Goal: Task Accomplishment & Management: Manage account settings

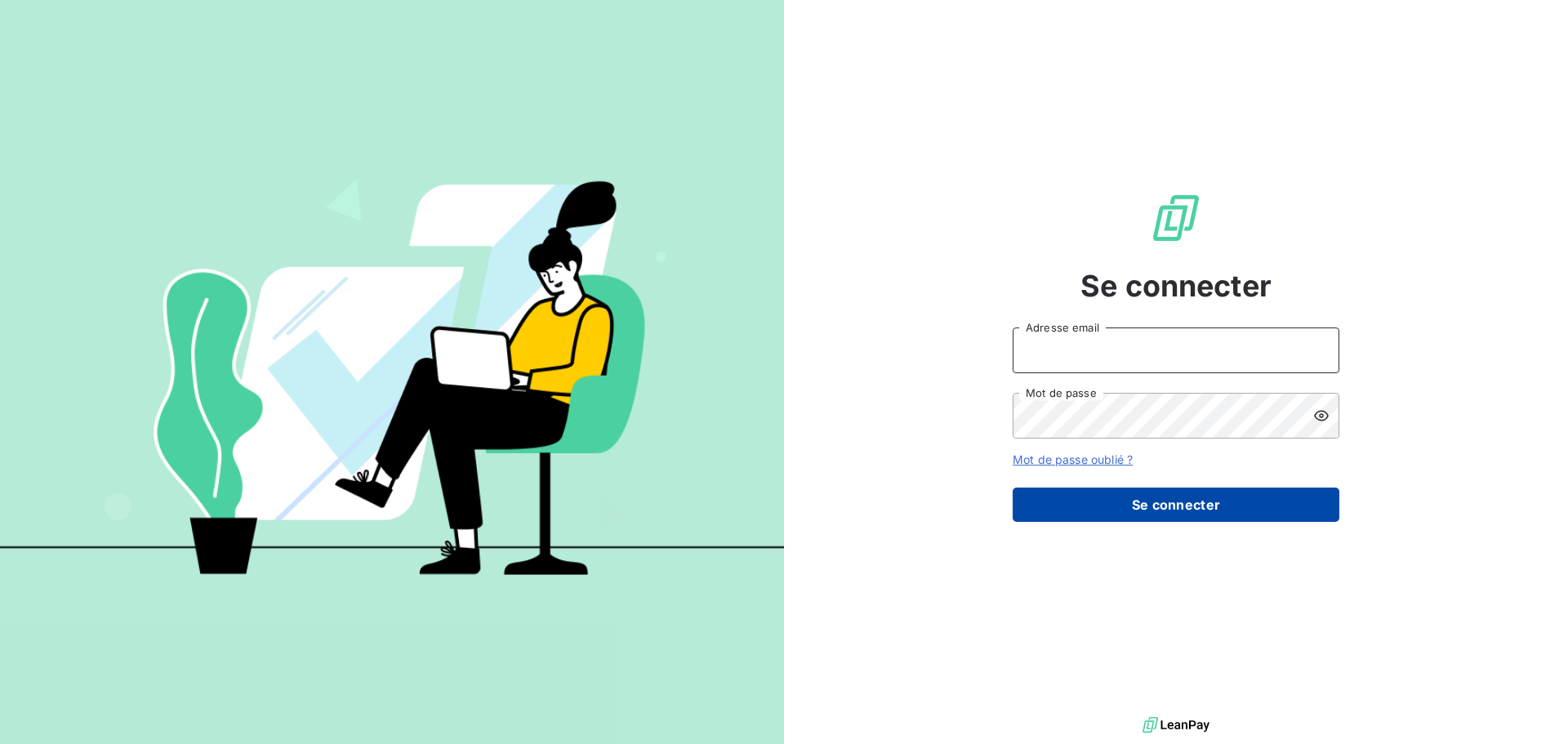
type input "[EMAIL_ADDRESS][DOMAIN_NAME]"
click at [1171, 506] on button "Se connecter" at bounding box center [1176, 504] width 327 height 34
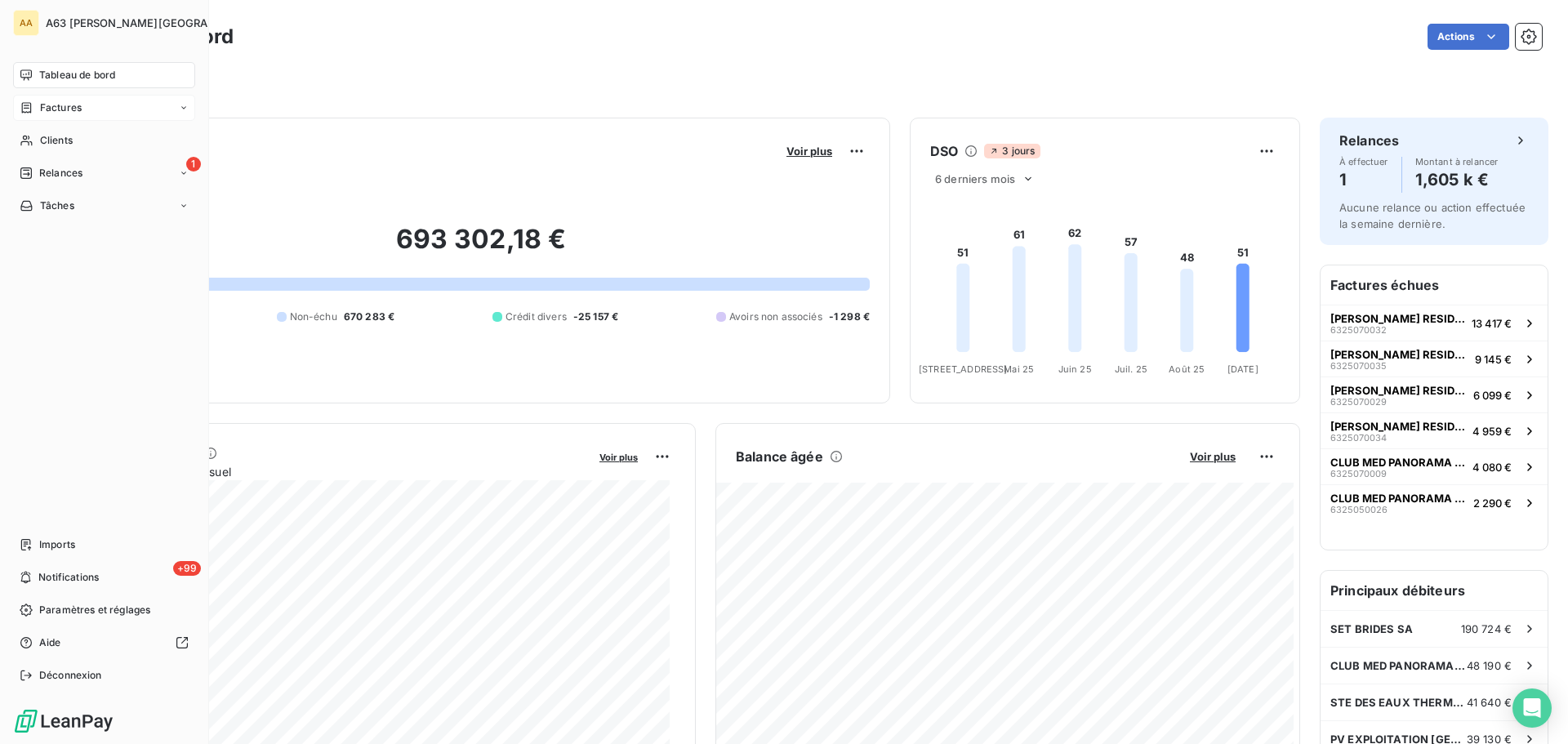
click at [71, 98] on div "Factures" at bounding box center [104, 108] width 182 height 26
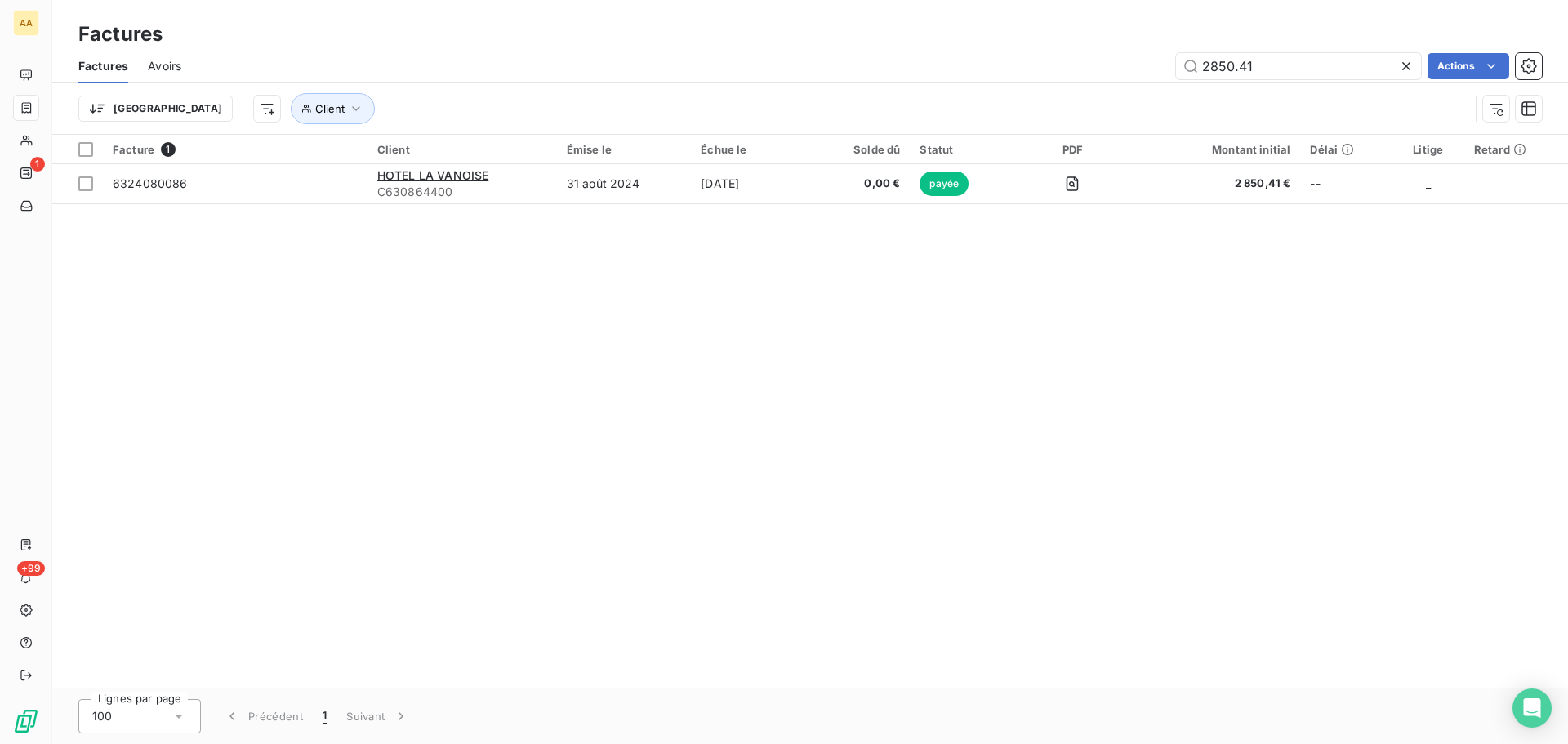
drag, startPoint x: 1303, startPoint y: 53, endPoint x: 1116, endPoint y: 83, distance: 189.4
click at [1116, 83] on div "Factures Avoirs 2850.41 Actions" at bounding box center [810, 65] width 1516 height 34
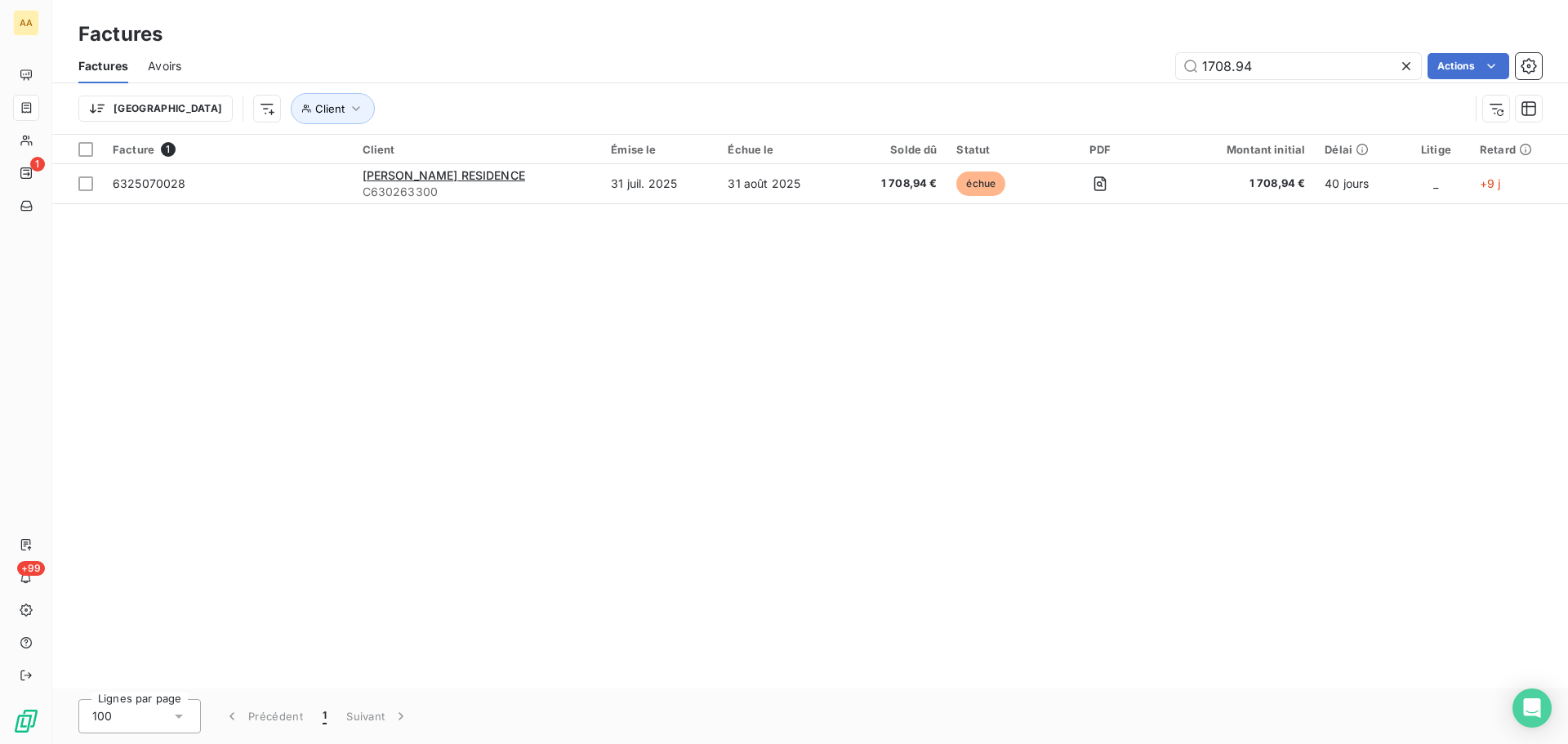
type input "1708.94"
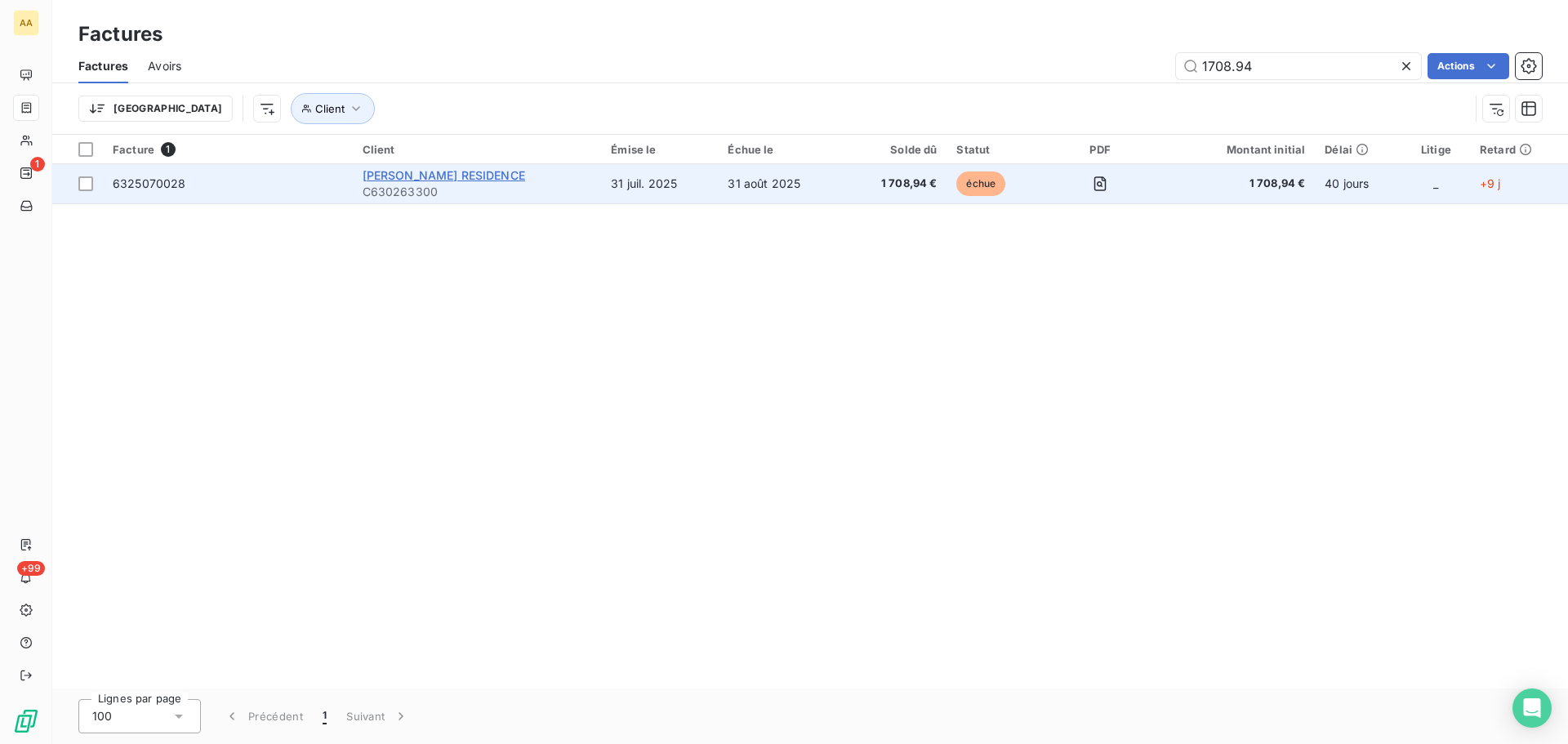
click at [395, 175] on span "[PERSON_NAME] RESIDENCE" at bounding box center [444, 175] width 162 height 14
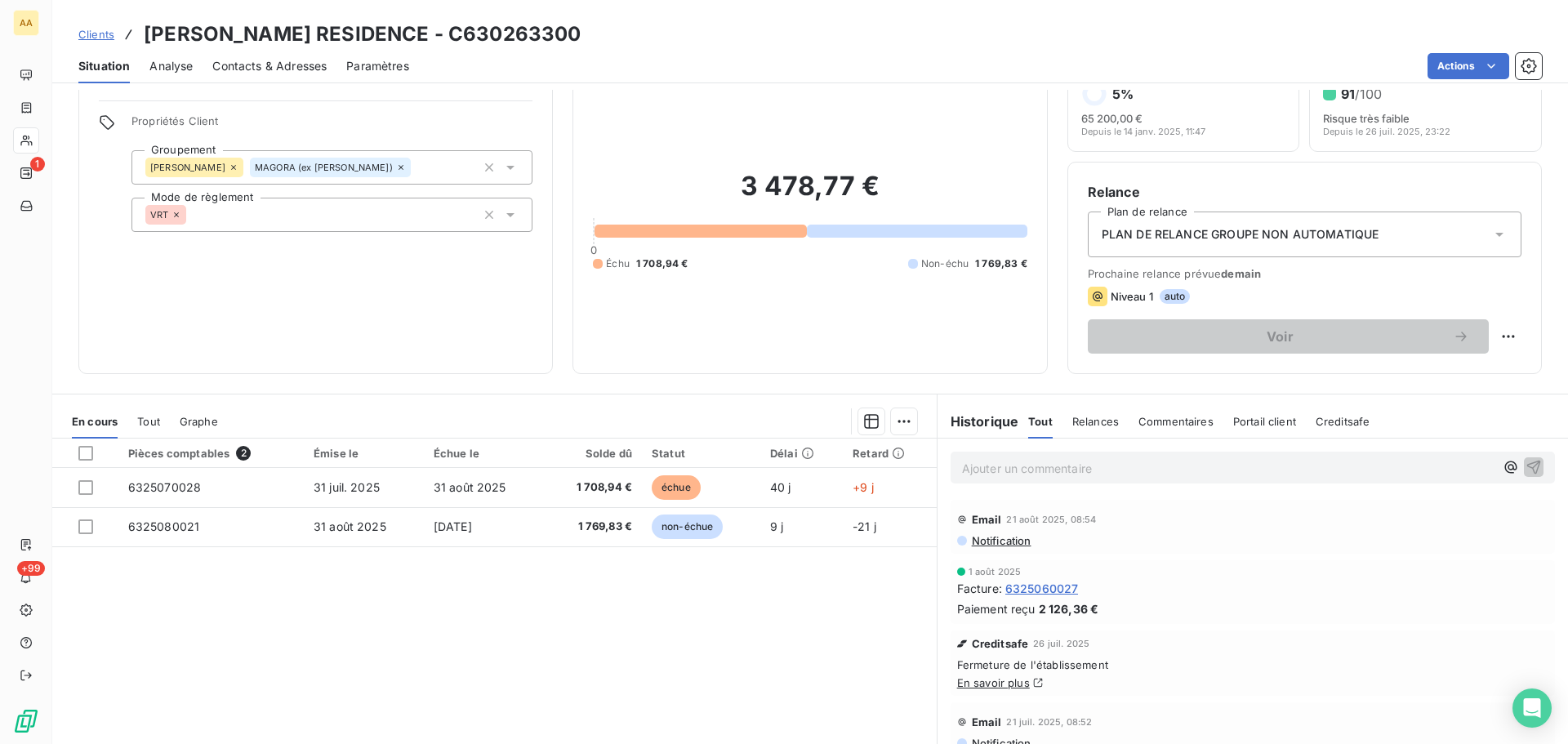
scroll to position [82, 0]
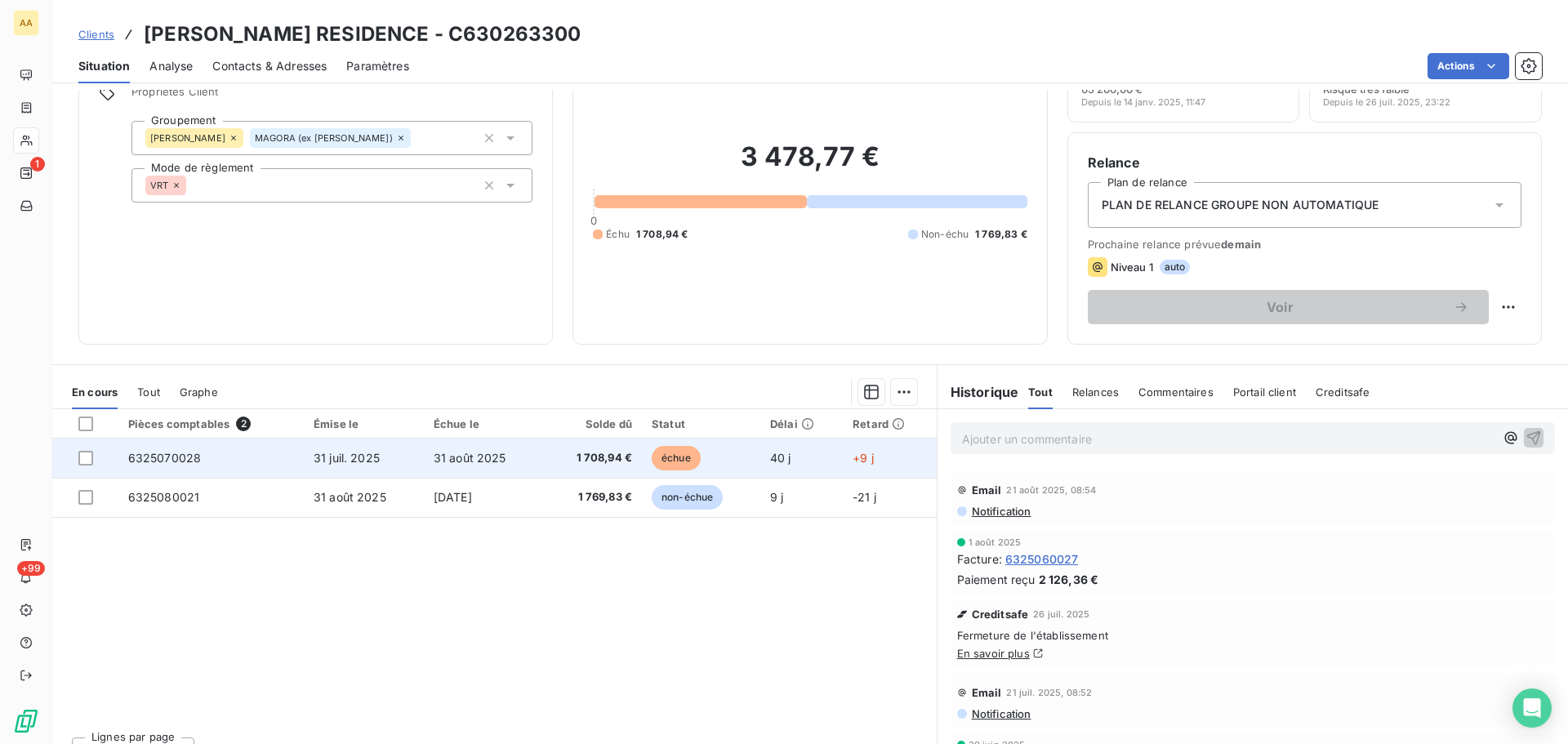
click at [600, 448] on td "1 708,94 €" at bounding box center [593, 457] width 98 height 39
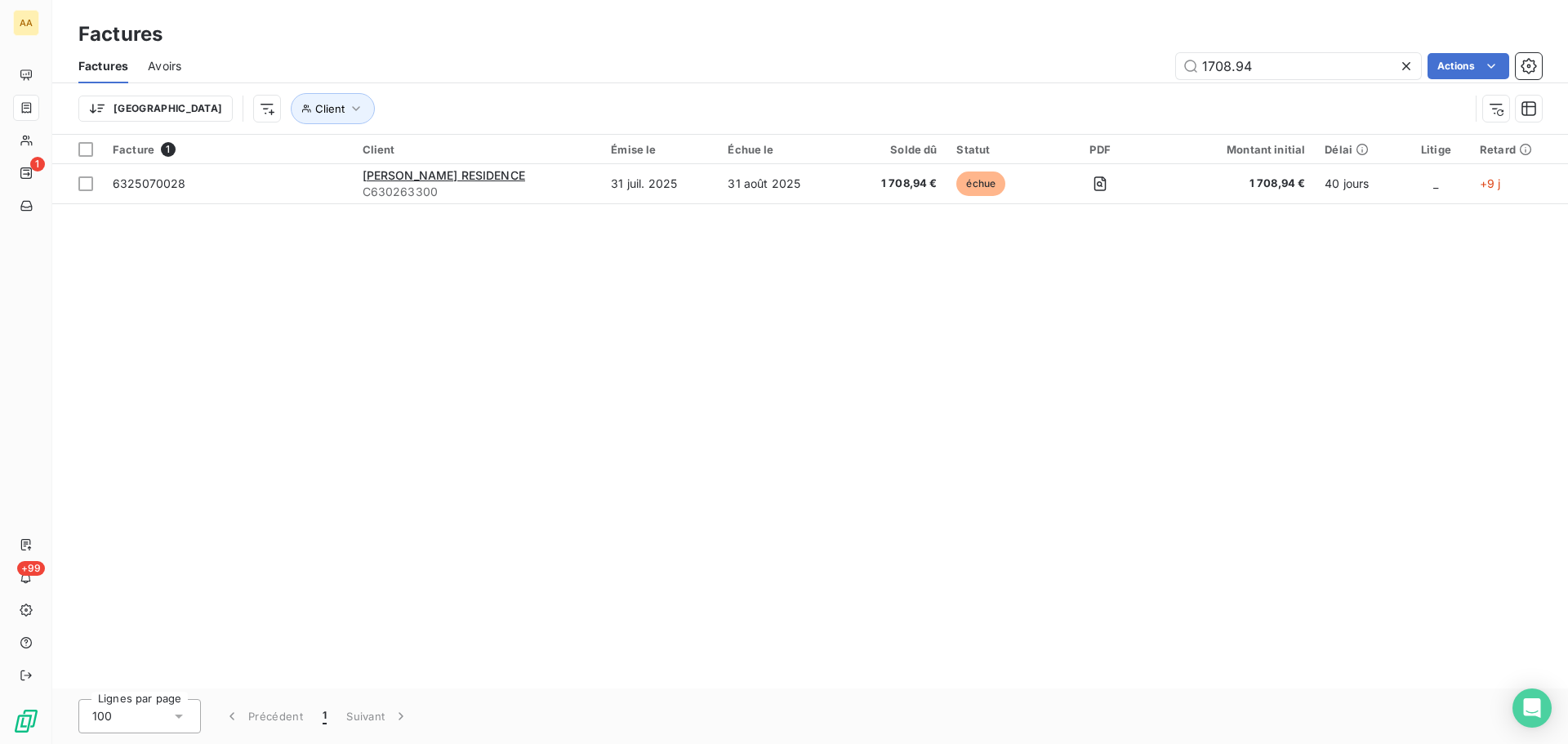
drag, startPoint x: 1268, startPoint y: 67, endPoint x: 1094, endPoint y: 74, distance: 174.1
click at [1094, 74] on div "1708.94 Actions" at bounding box center [871, 66] width 1341 height 26
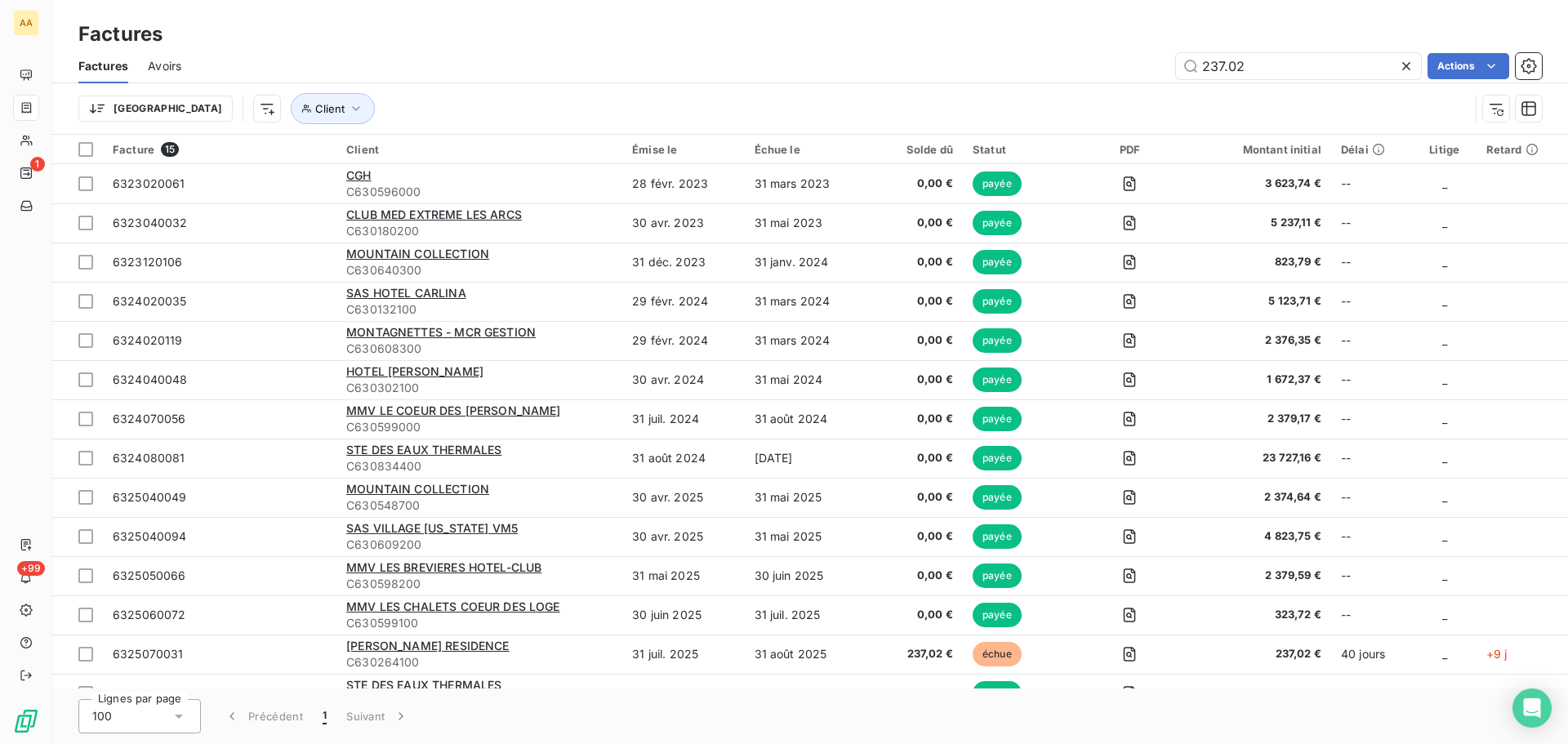
type input "237.02"
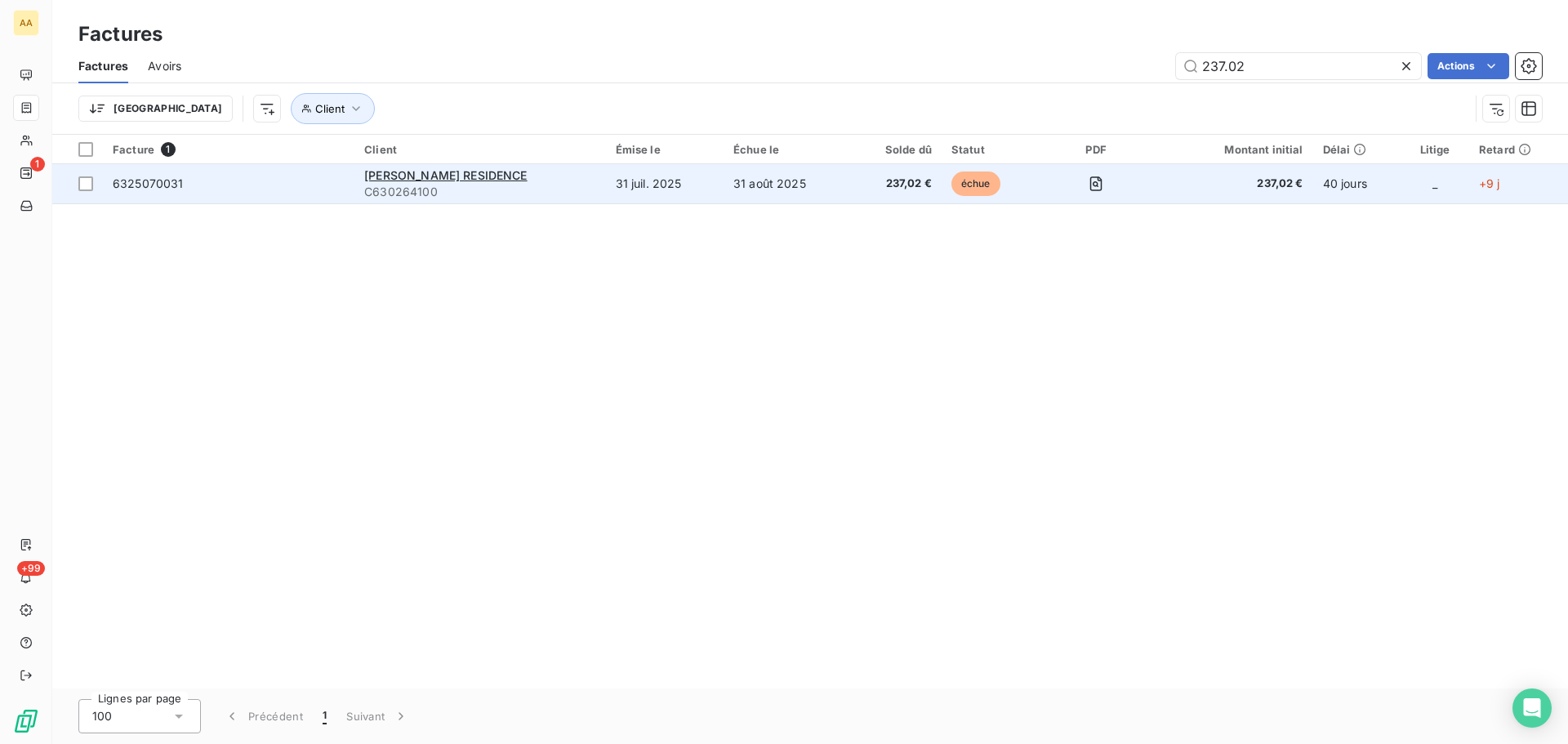
click at [620, 186] on td "31 juil. 2025" at bounding box center [664, 183] width 118 height 39
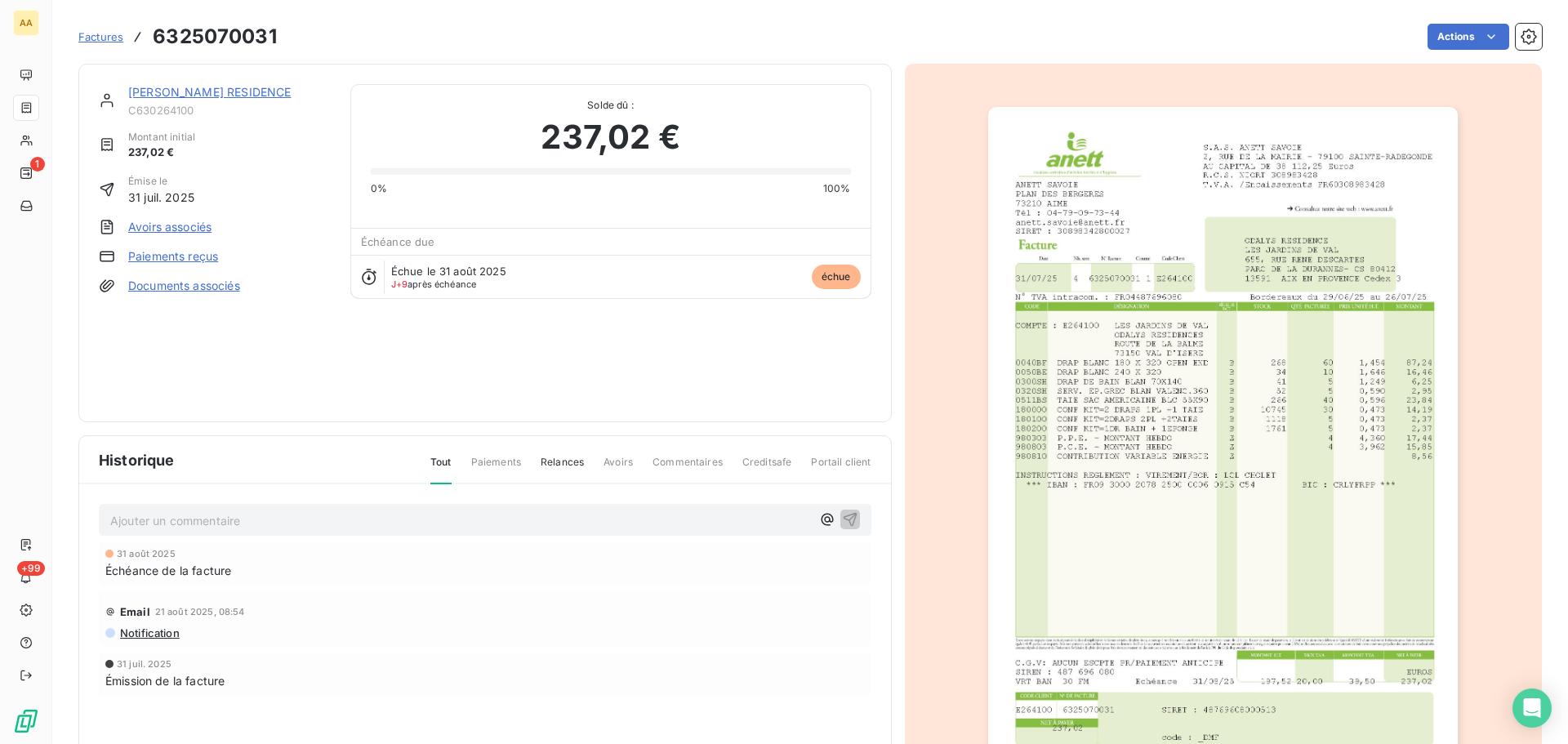
click at [1201, 369] on img "button" at bounding box center [1223, 439] width 470 height 665
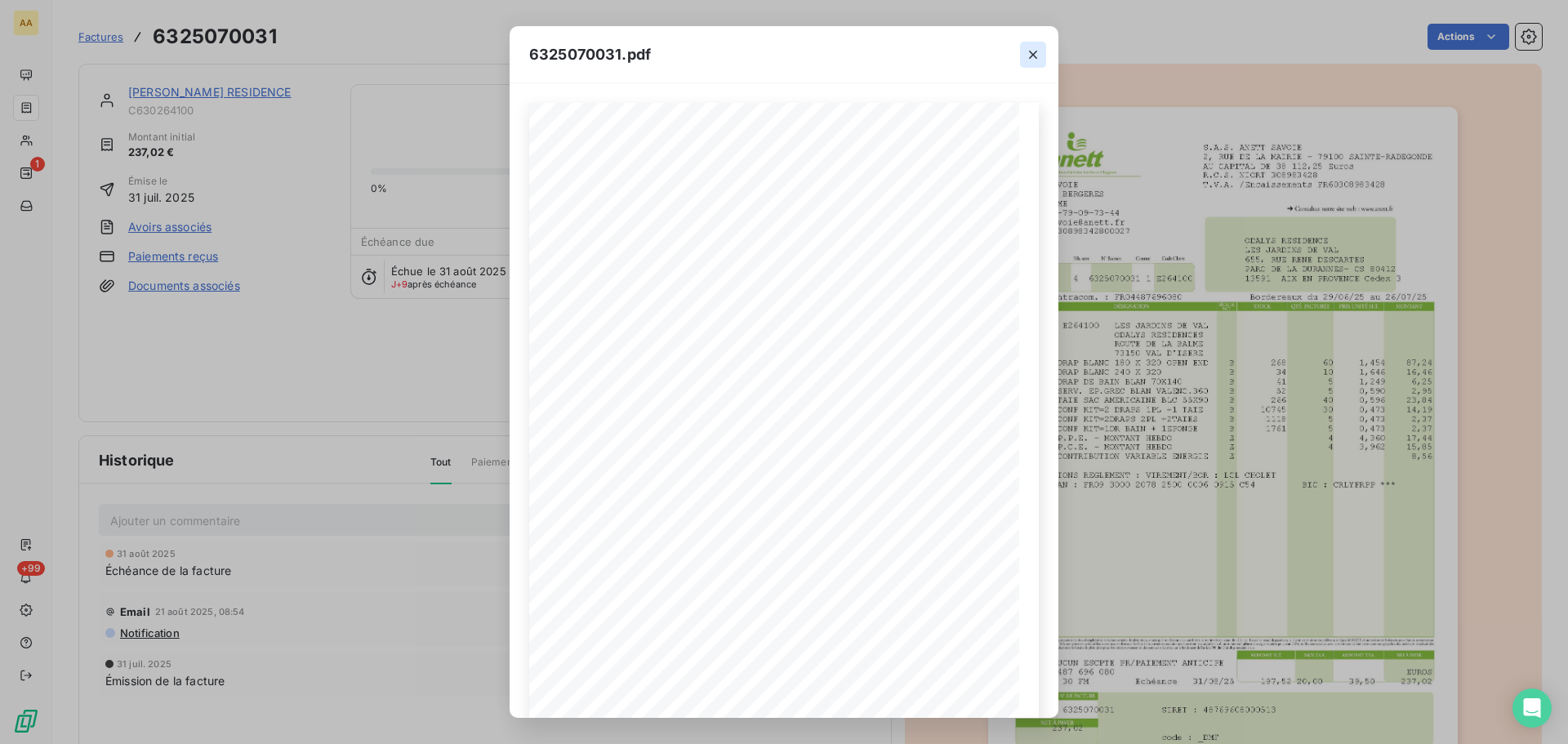
click at [1034, 51] on icon "button" at bounding box center [1033, 54] width 17 height 17
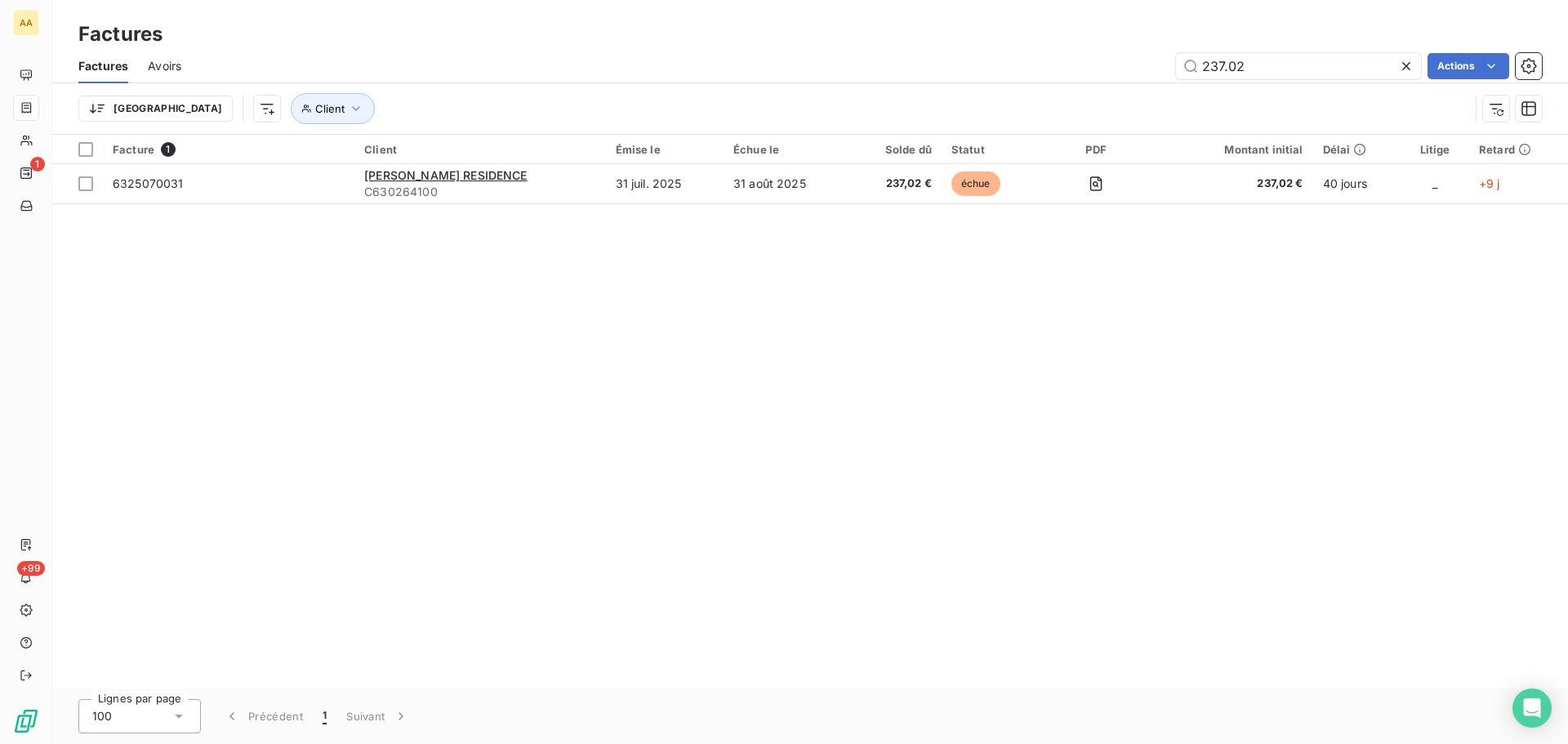
drag, startPoint x: 1280, startPoint y: 61, endPoint x: 1173, endPoint y: 62, distance: 107.0
click at [1173, 62] on div "237.02 Actions" at bounding box center [871, 66] width 1341 height 26
type input "2"
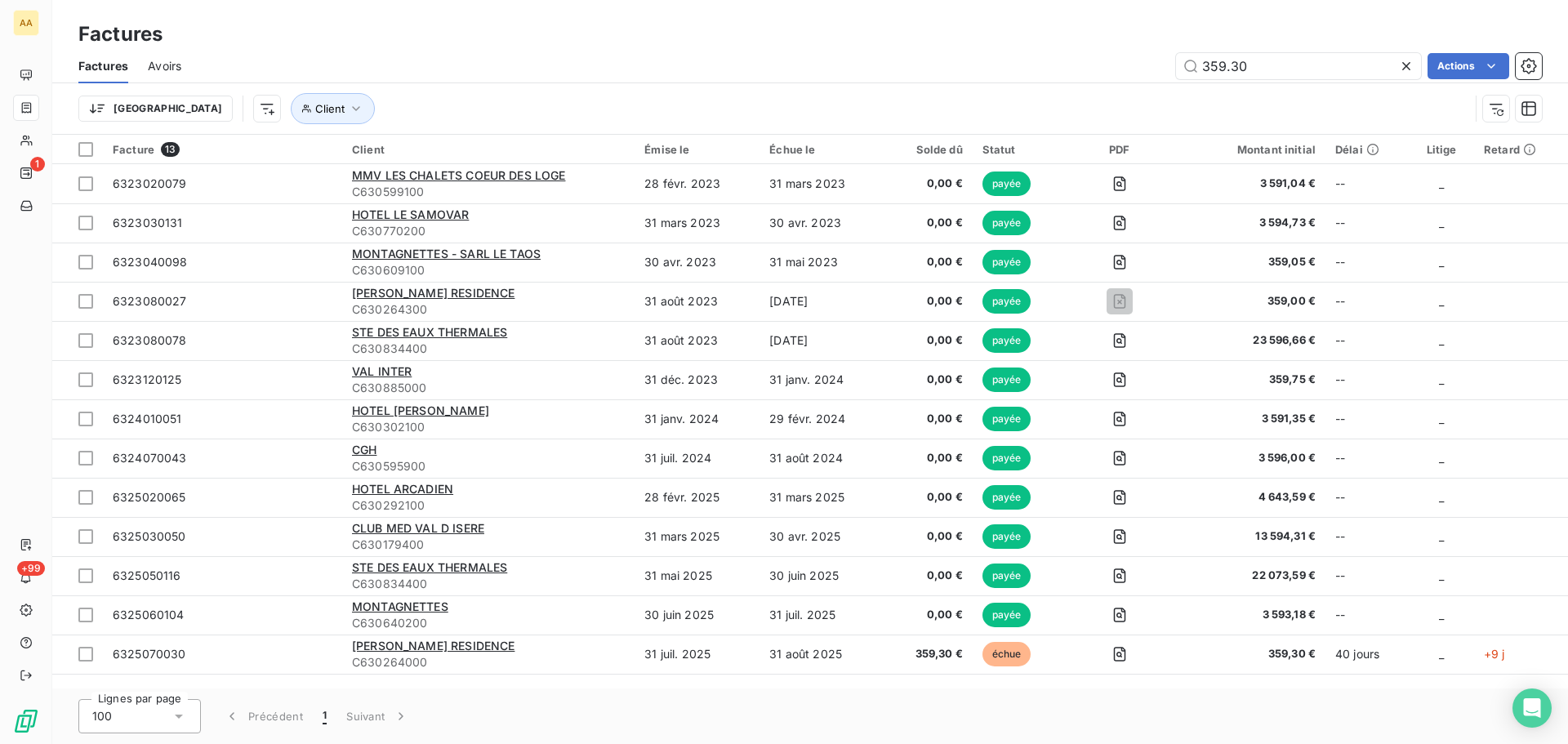
type input "359.30"
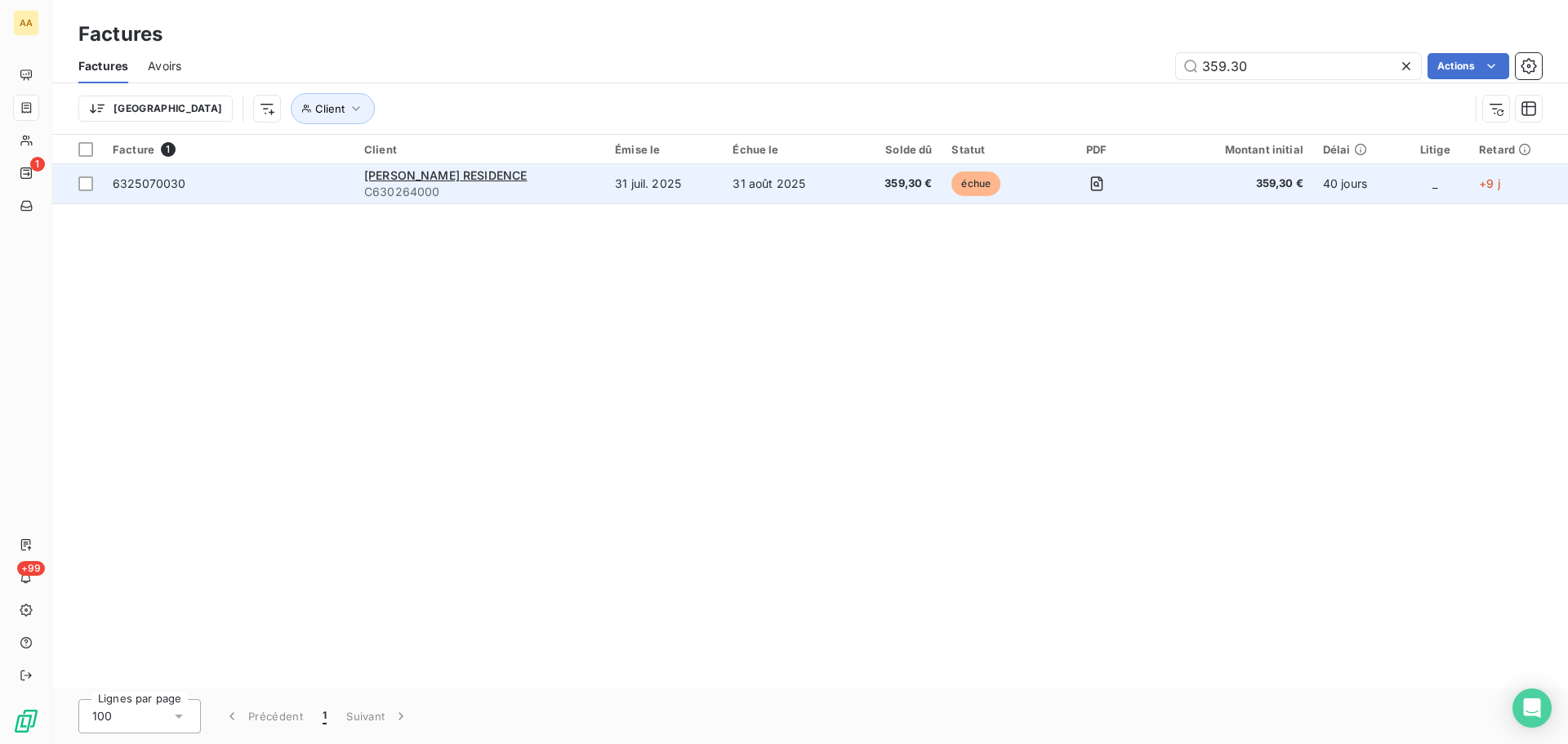
click at [723, 186] on td "31 août 2025" at bounding box center [785, 183] width 126 height 39
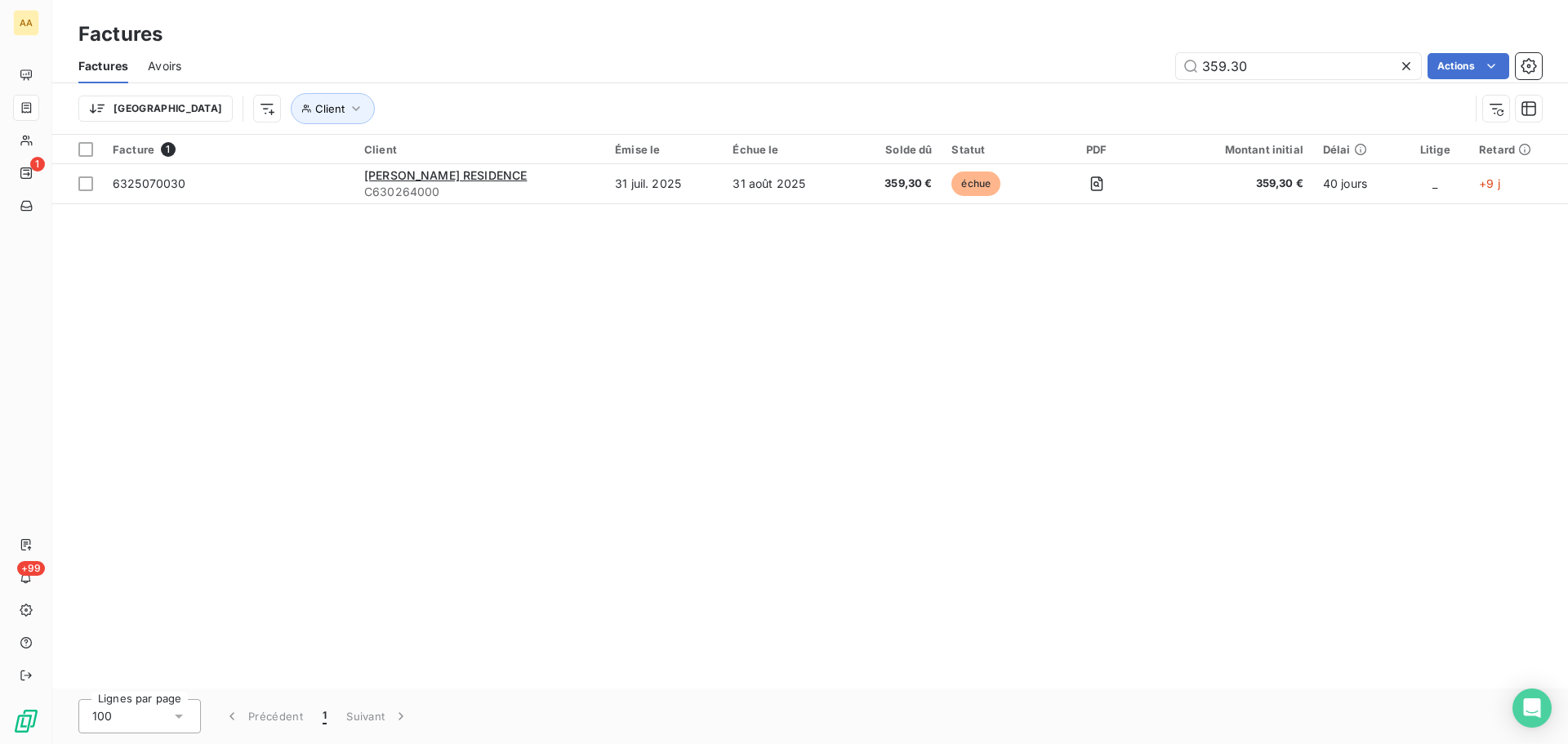
drag, startPoint x: 1280, startPoint y: 68, endPoint x: 1041, endPoint y: 64, distance: 239.0
click at [1042, 64] on div "359.30 Actions" at bounding box center [871, 66] width 1341 height 26
type input "13417.00"
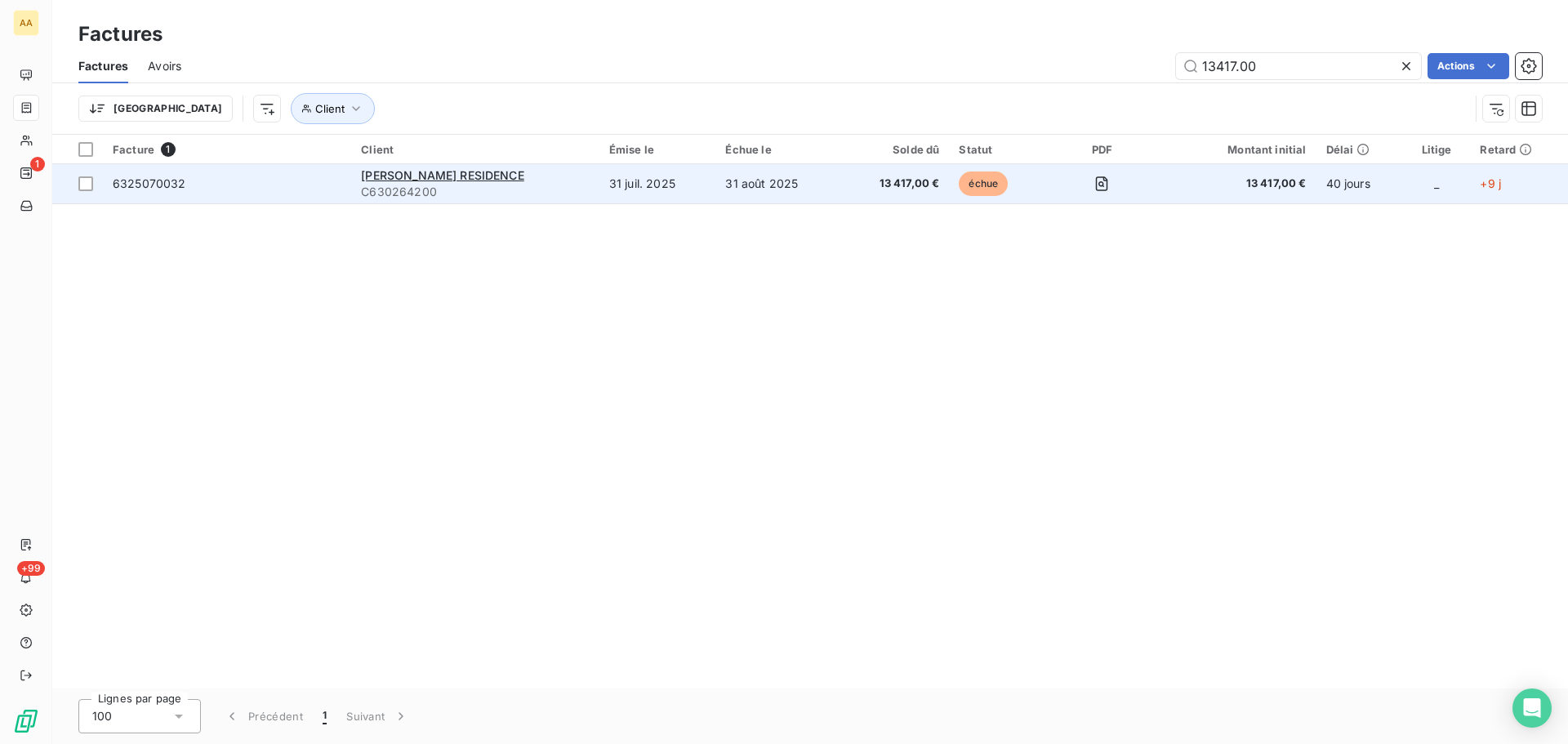
click at [857, 174] on td "13 417,00 €" at bounding box center [895, 183] width 109 height 39
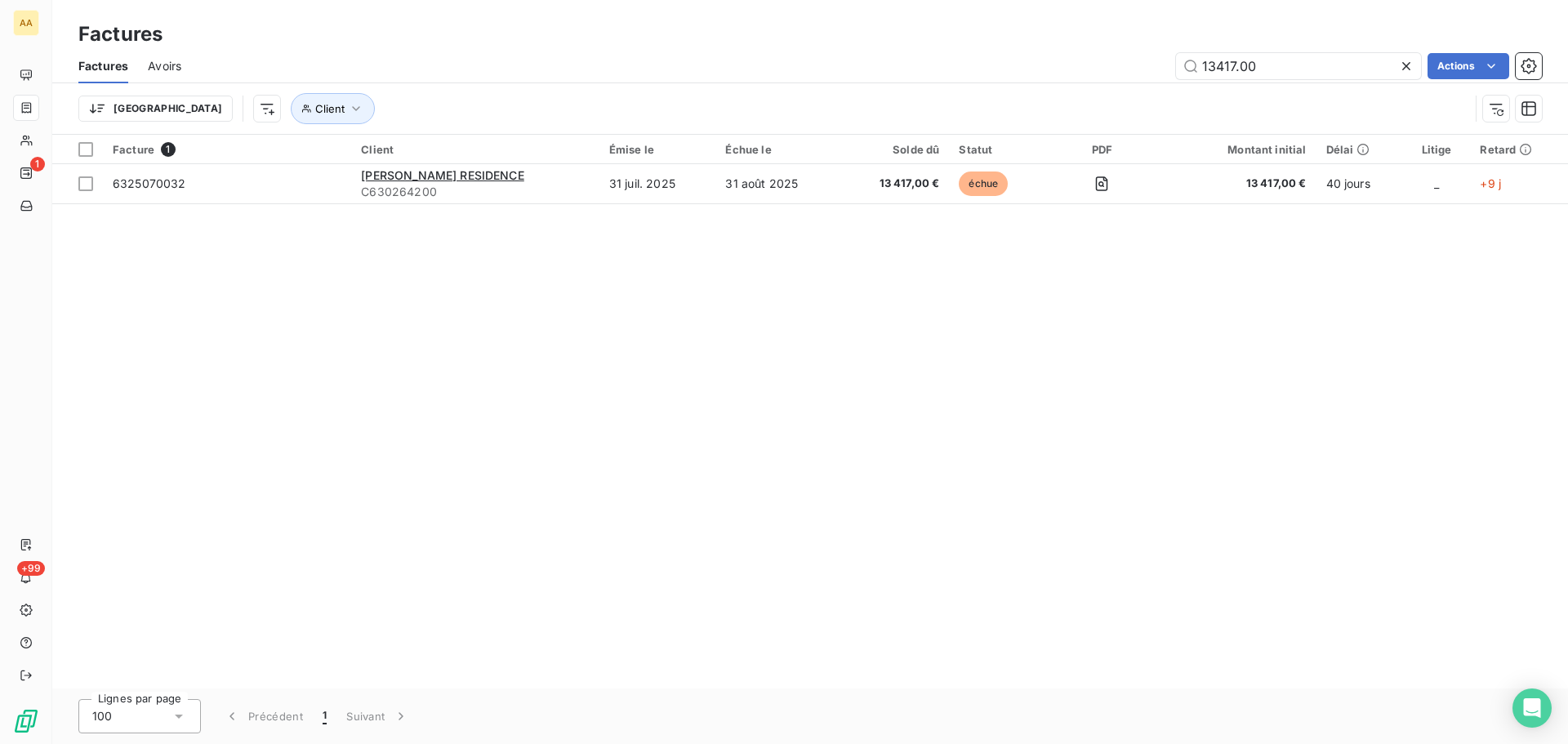
drag, startPoint x: 1324, startPoint y: 62, endPoint x: 1116, endPoint y: 78, distance: 208.6
click at [1116, 78] on div "13417.00 Actions" at bounding box center [871, 66] width 1341 height 26
type input "4959.39"
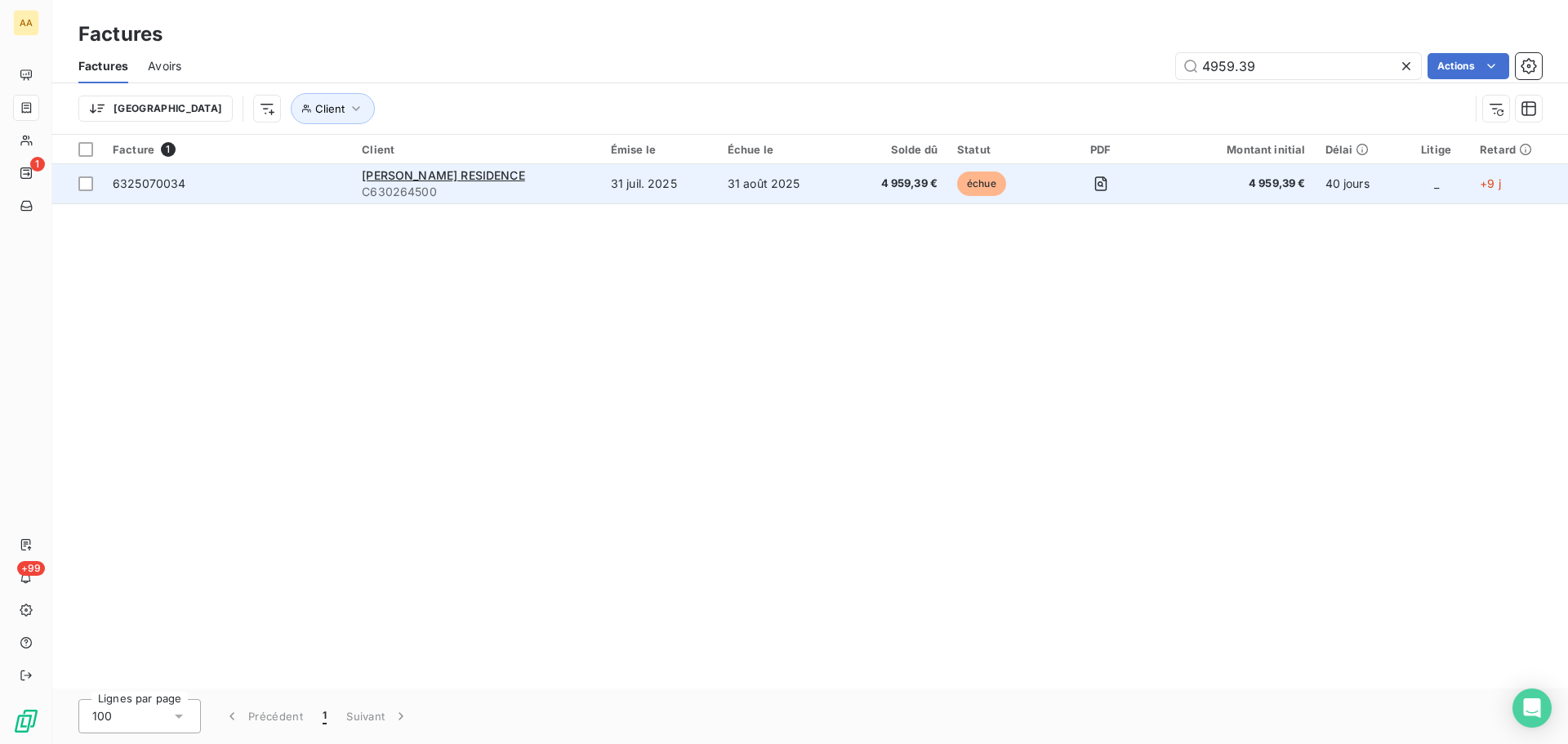
click at [641, 183] on td "31 juil. 2025" at bounding box center [660, 183] width 117 height 39
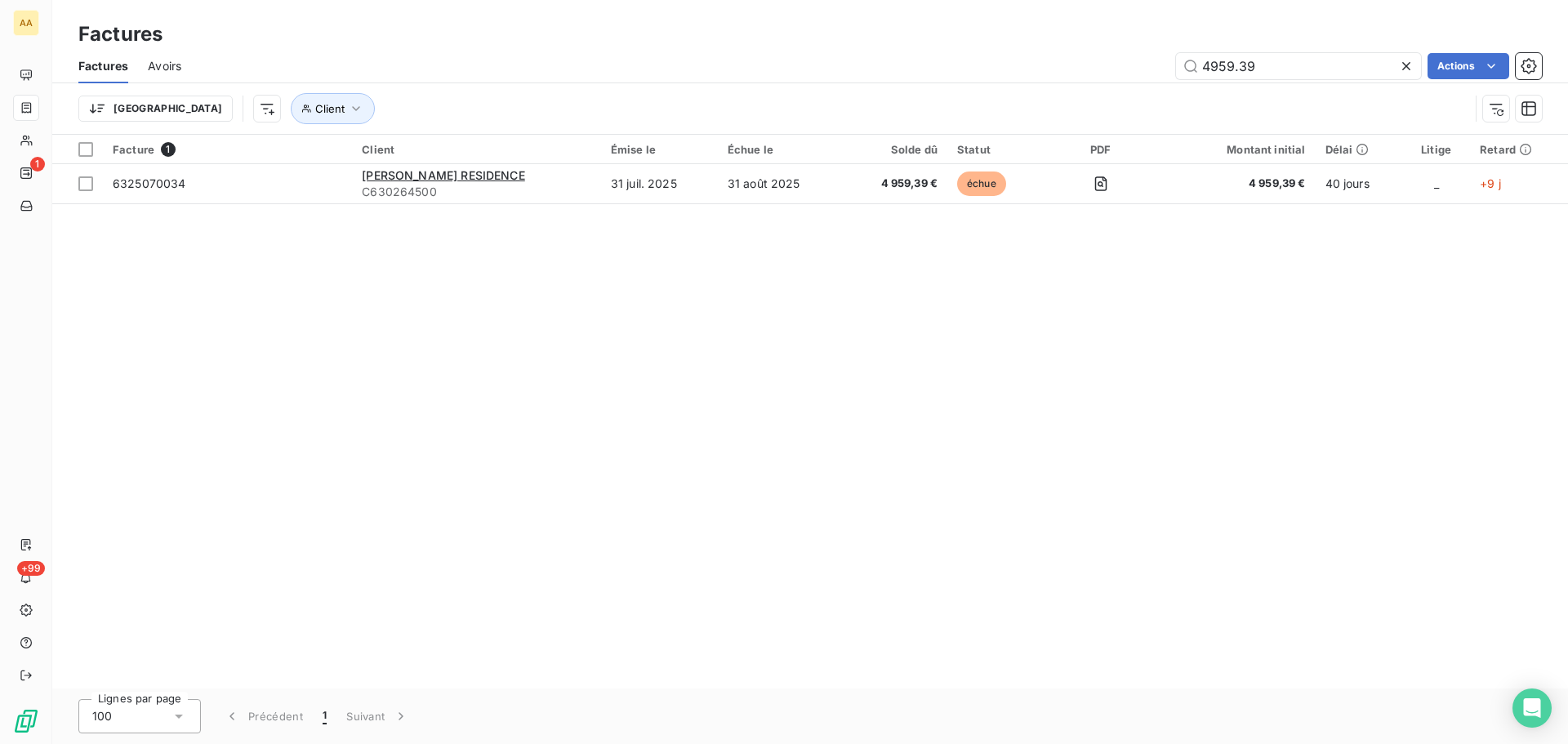
drag, startPoint x: 1289, startPoint y: 65, endPoint x: 1090, endPoint y: 63, distance: 199.0
click at [1090, 63] on div "4959.39 Actions" at bounding box center [871, 66] width 1341 height 26
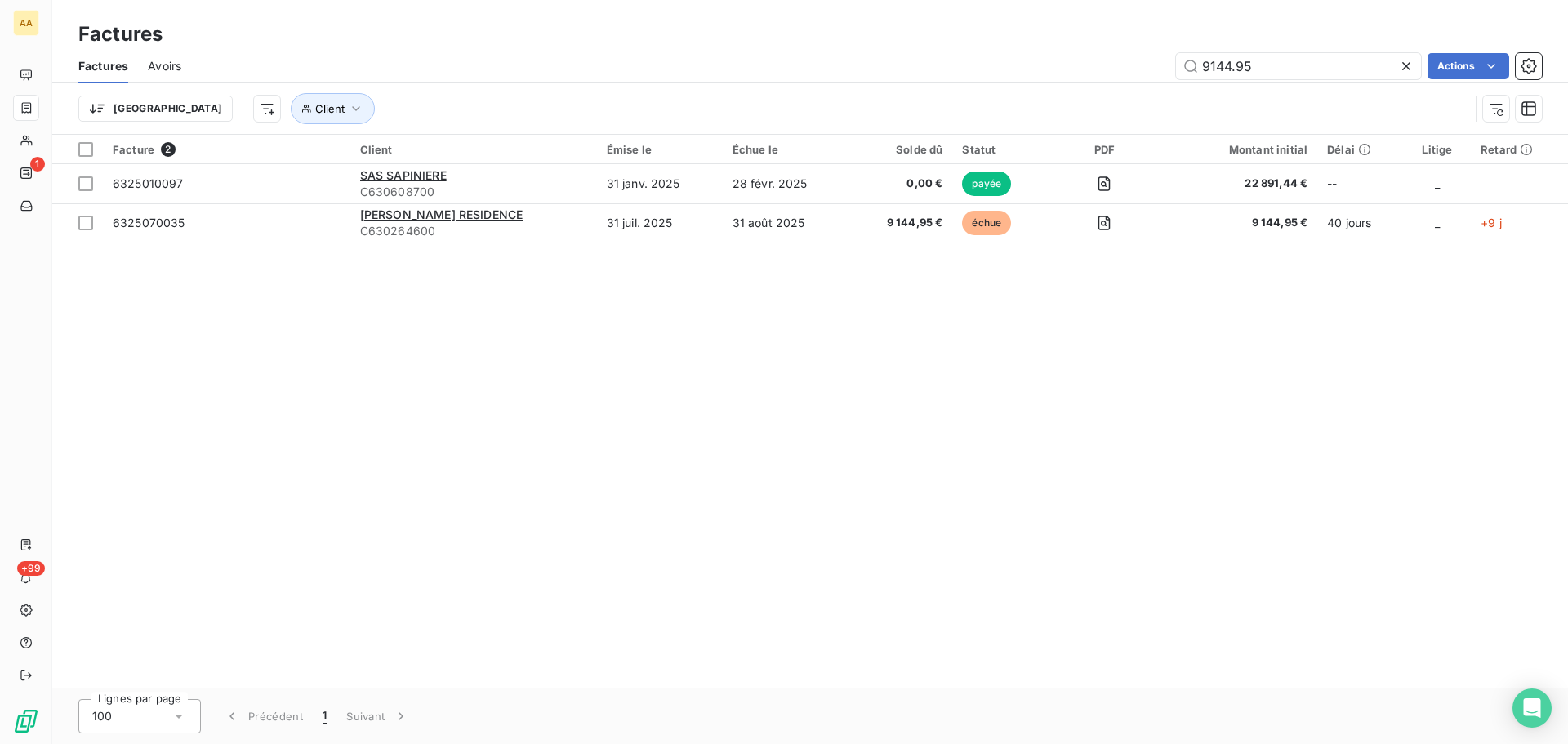
type input "9144.95"
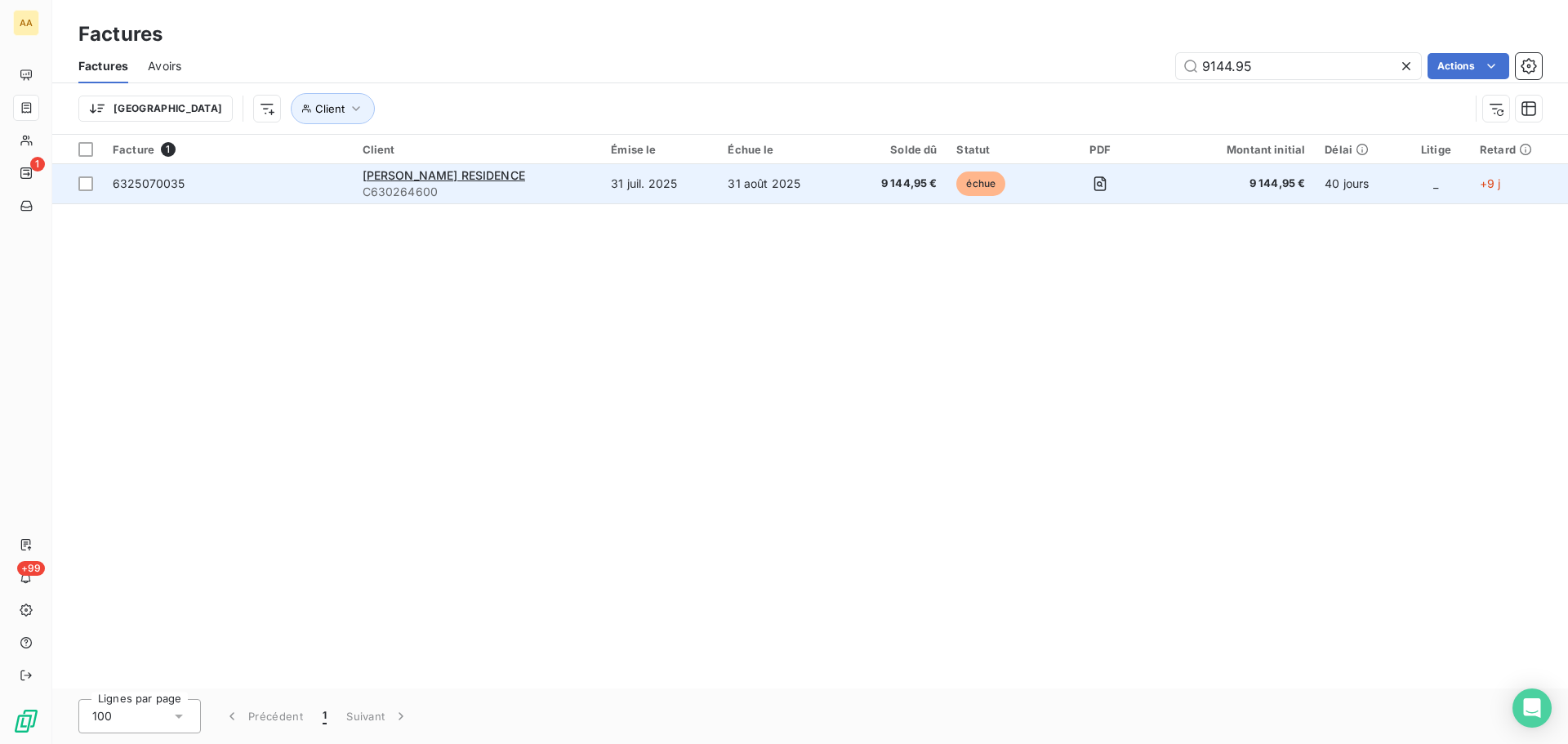
click at [718, 193] on td "31 août 2025" at bounding box center [781, 183] width 126 height 39
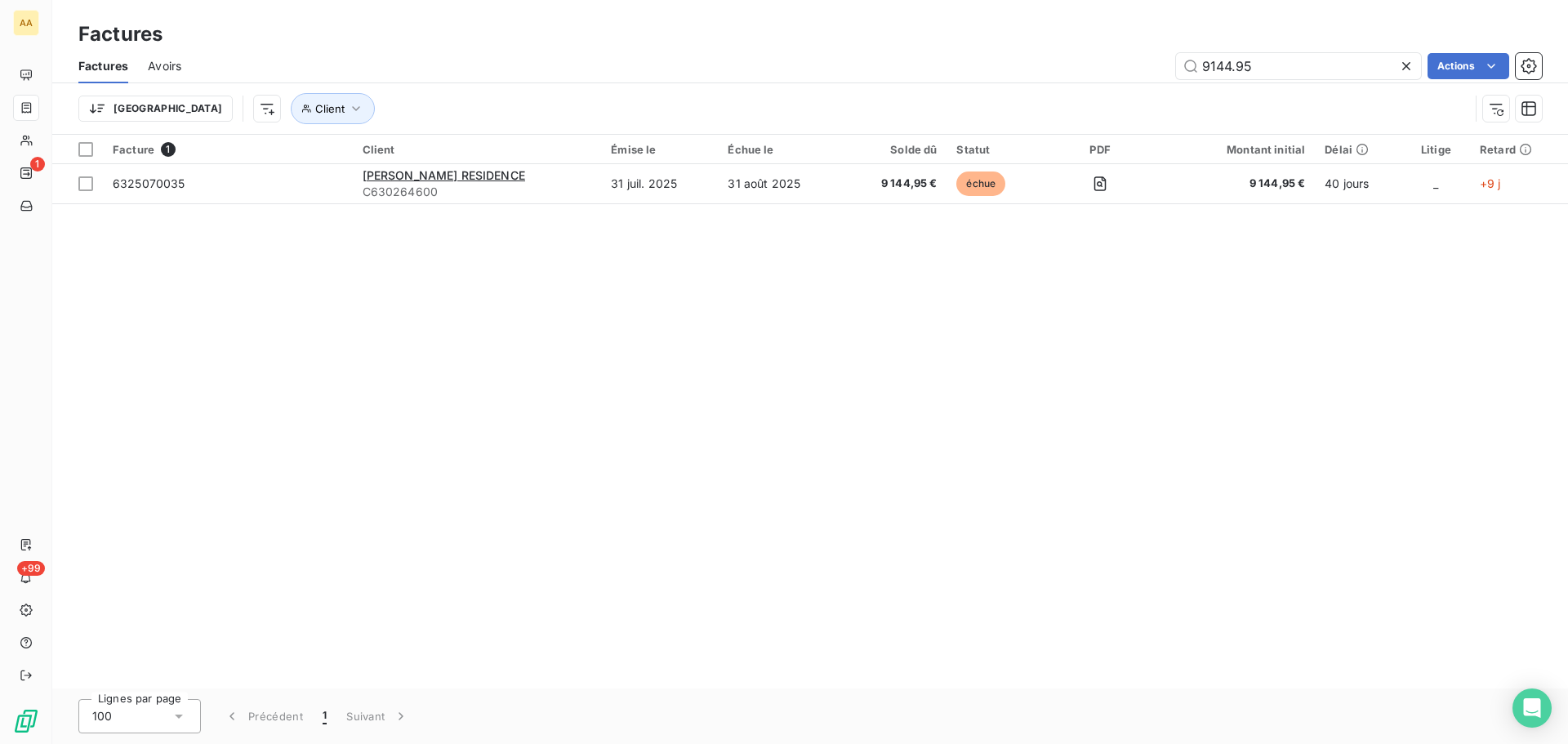
drag, startPoint x: 1272, startPoint y: 57, endPoint x: 1082, endPoint y: 84, distance: 191.9
click at [1082, 84] on div "Factures Avoirs 9144.95 Actions Trier Client" at bounding box center [810, 91] width 1516 height 85
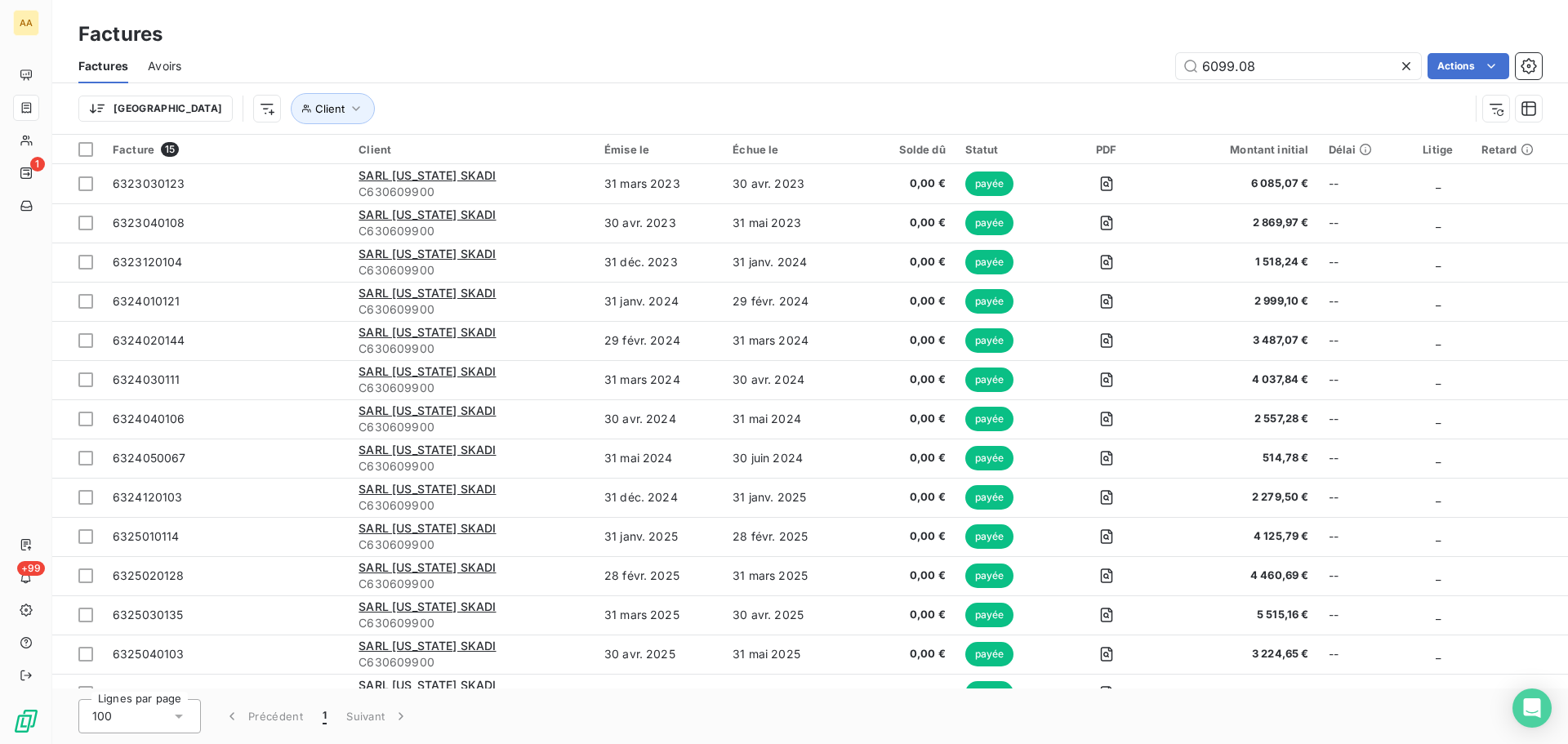
type input "6099.08"
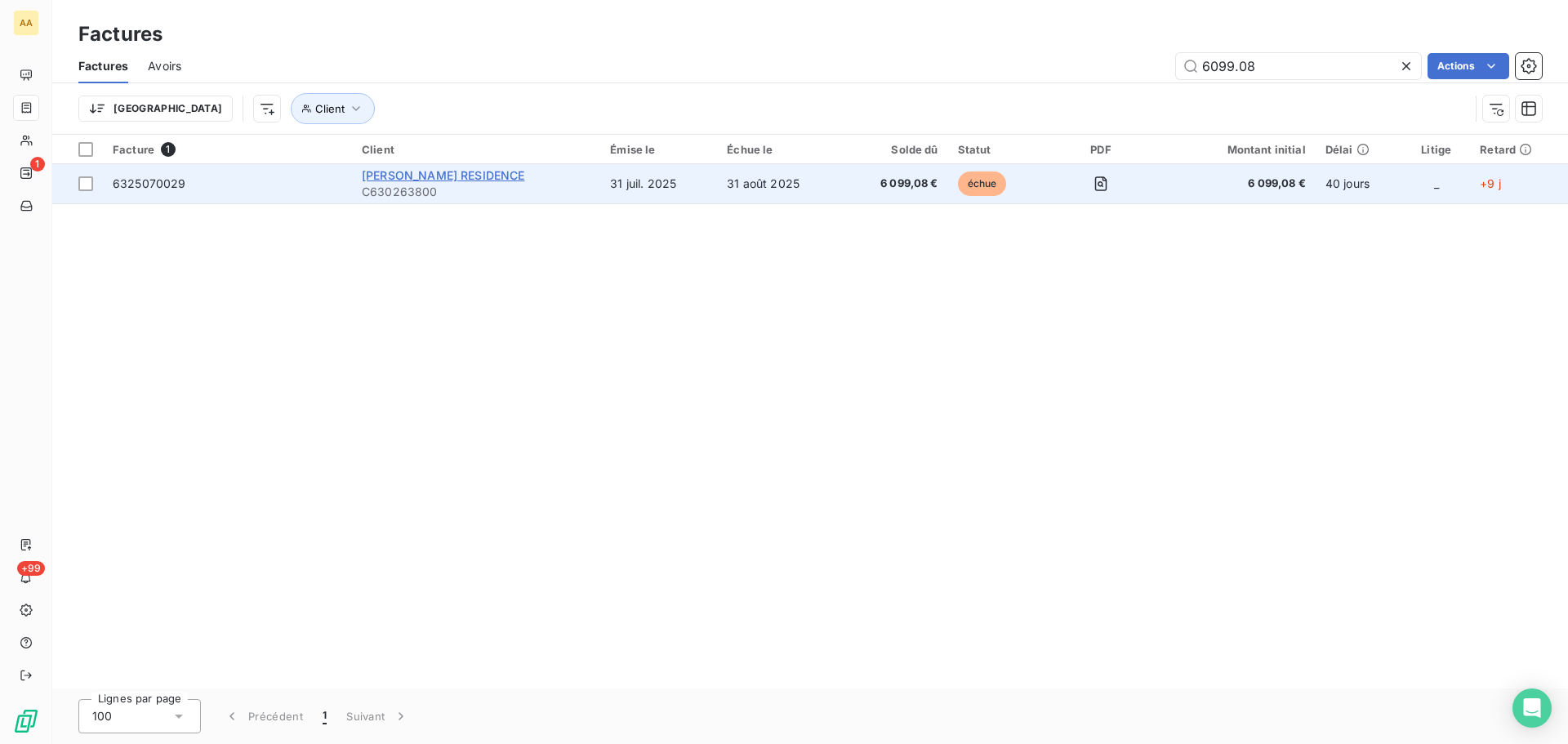
click at [447, 174] on span "[PERSON_NAME] RESIDENCE" at bounding box center [443, 175] width 162 height 14
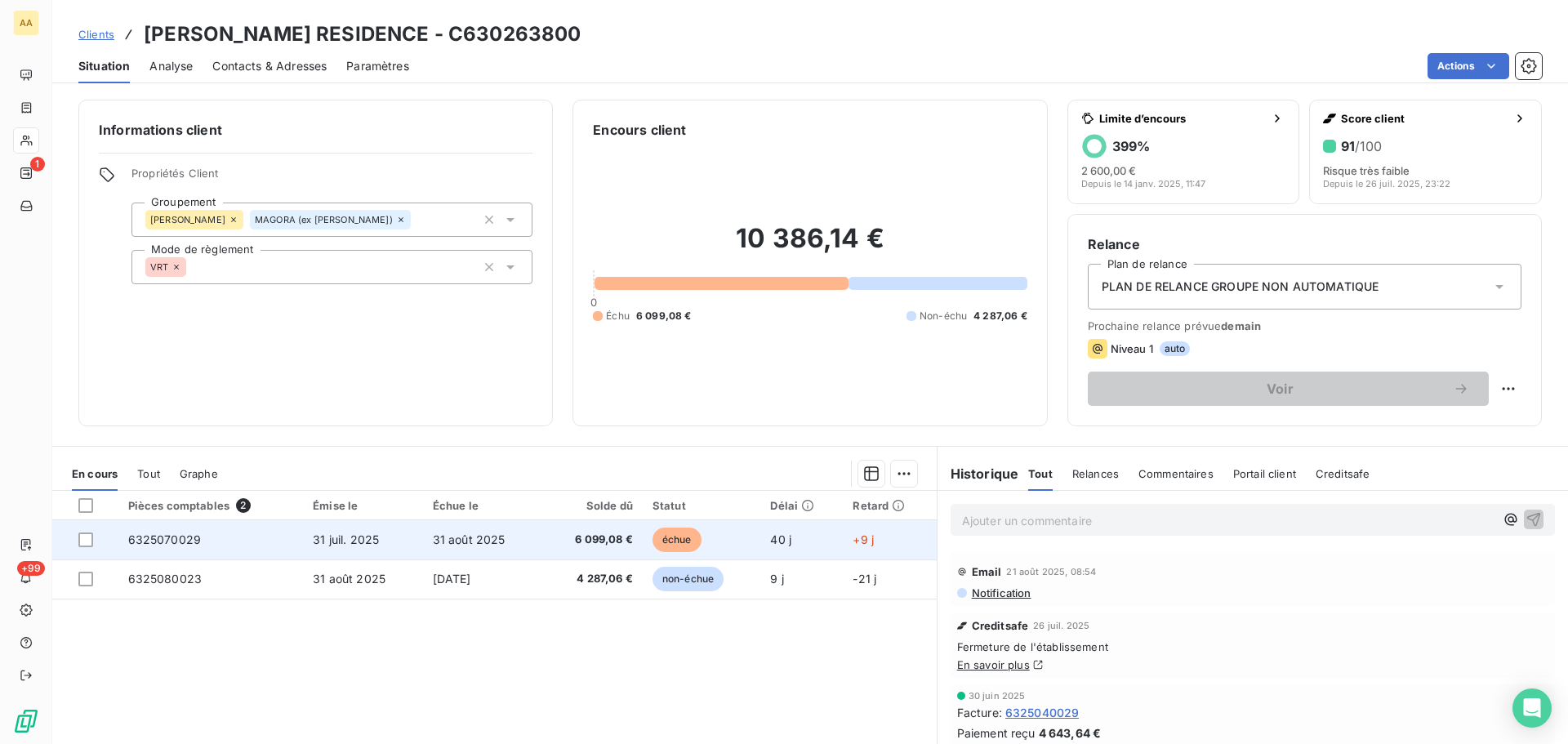
click at [479, 538] on span "31 août 2025" at bounding box center [469, 539] width 72 height 14
